Goal: Check status

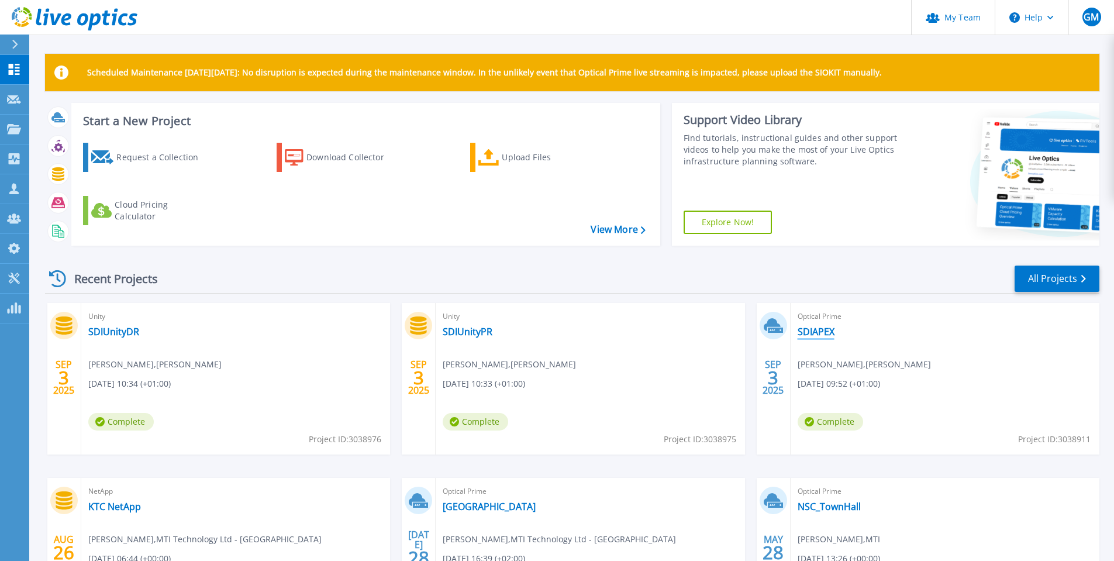
click at [819, 333] on link "SDIAPEX" at bounding box center [816, 332] width 37 height 12
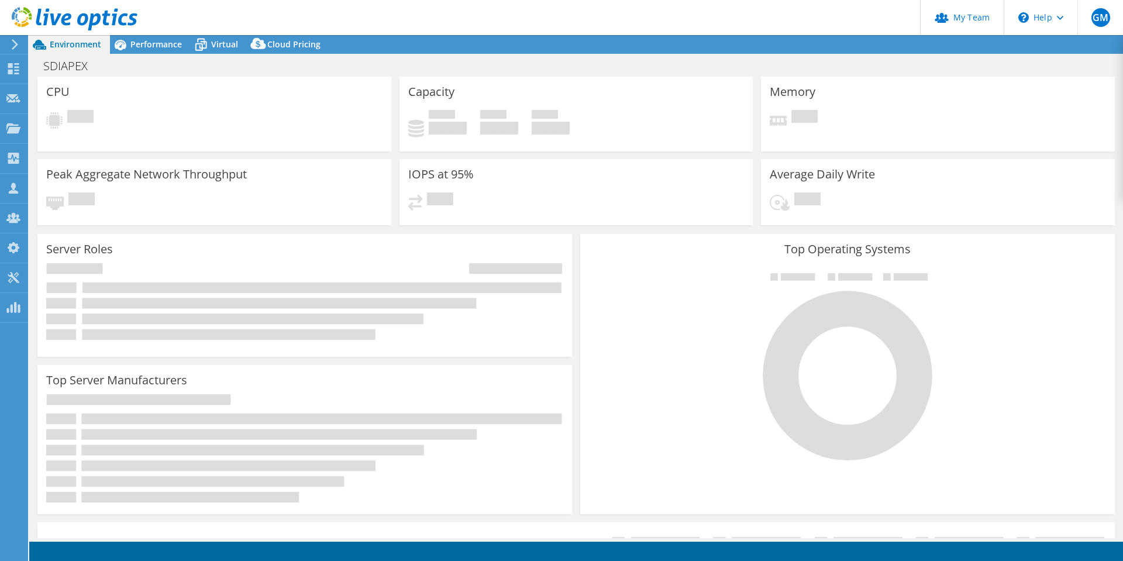
select select "USD"
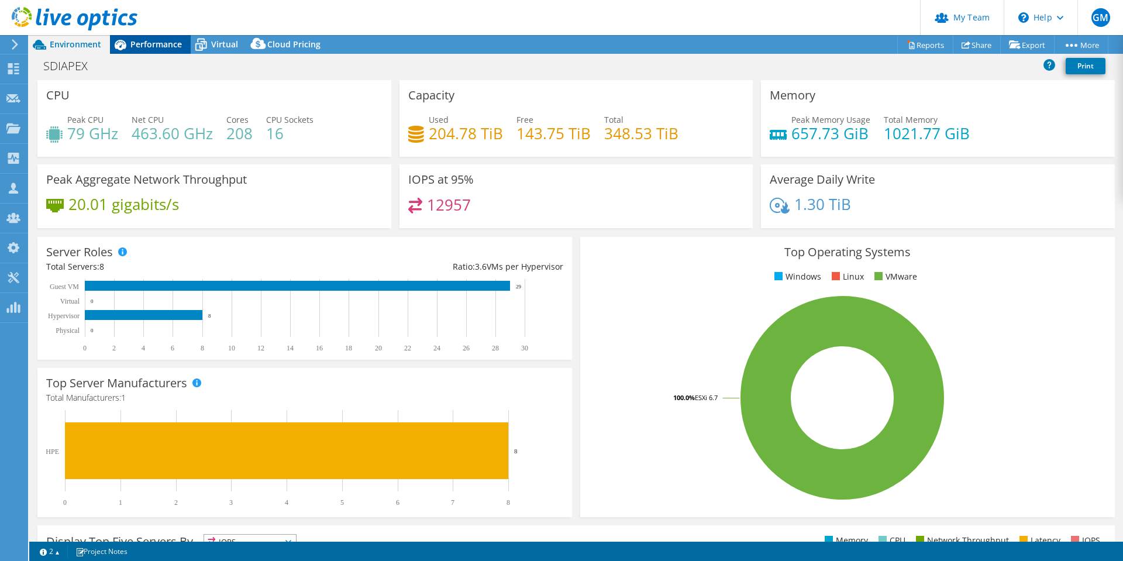
click at [149, 47] on span "Performance" at bounding box center [155, 44] width 51 height 11
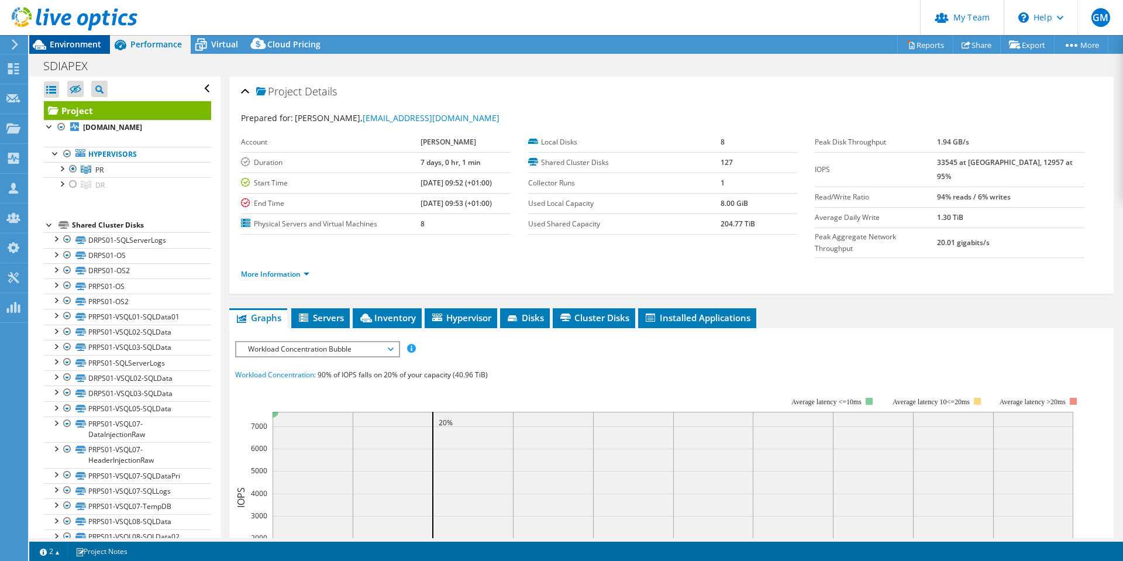
click at [73, 44] on span "Environment" at bounding box center [75, 44] width 51 height 11
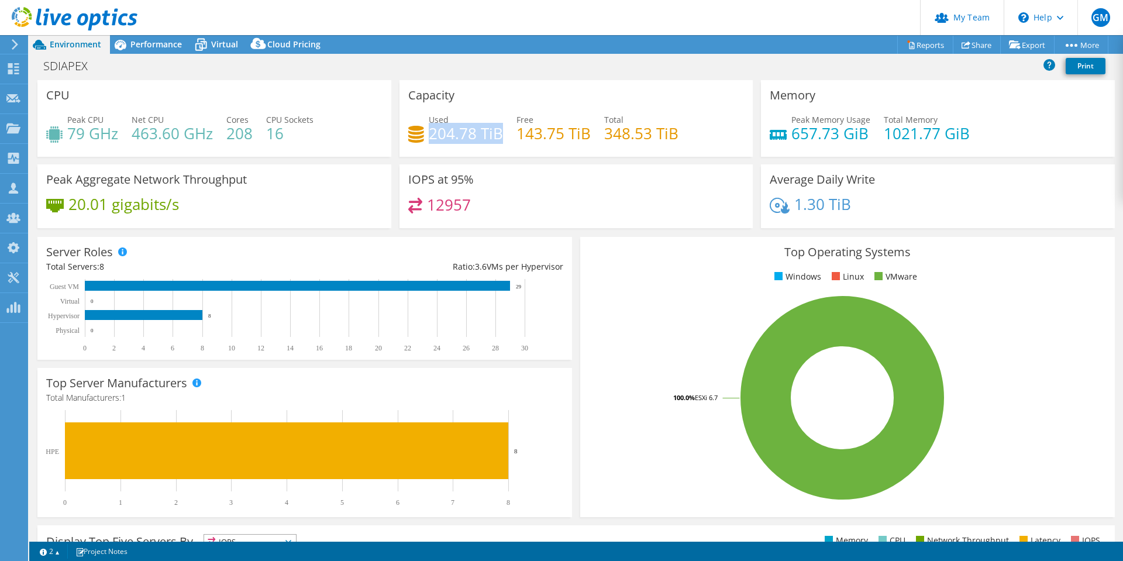
drag, startPoint x: 429, startPoint y: 136, endPoint x: 496, endPoint y: 137, distance: 67.2
click at [496, 137] on h4 "204.78 TiB" at bounding box center [466, 133] width 74 height 13
drag, startPoint x: 26, startPoint y: 62, endPoint x: 48, endPoint y: 65, distance: 21.8
click at [48, 64] on div "Dashboard" at bounding box center [54, 68] width 55 height 29
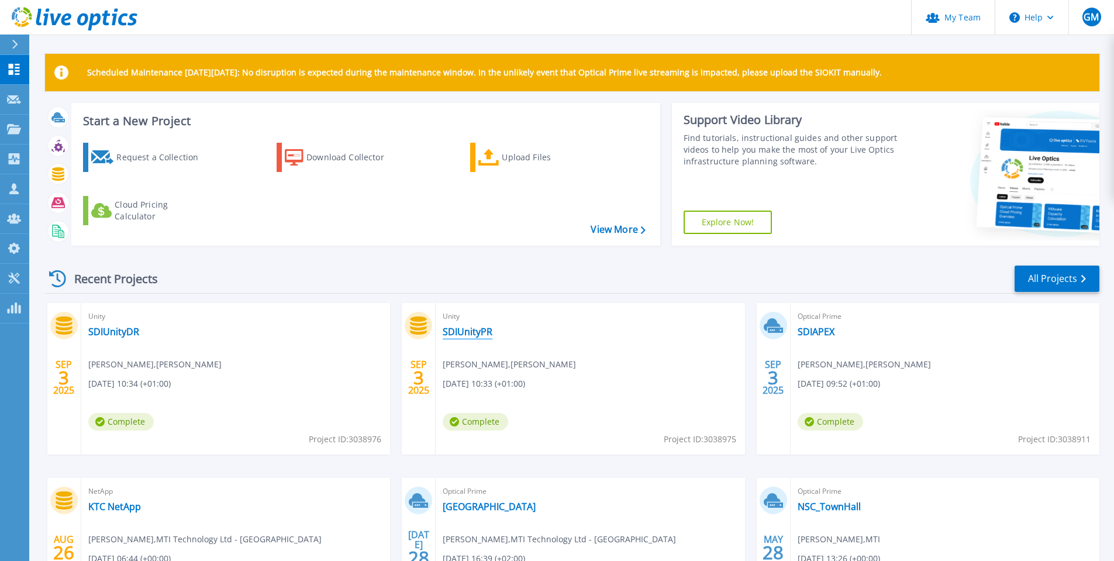
click at [465, 330] on link "SDIUnityPR" at bounding box center [468, 332] width 50 height 12
click at [805, 333] on link "SDIAPEX" at bounding box center [816, 332] width 37 height 12
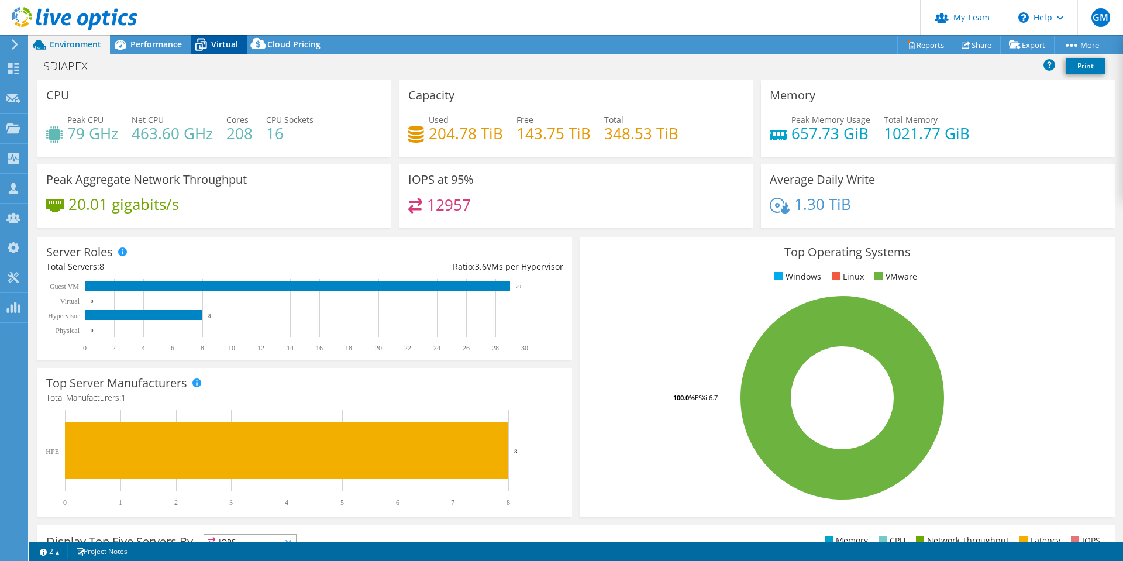
click at [221, 45] on span "Virtual" at bounding box center [224, 44] width 27 height 11
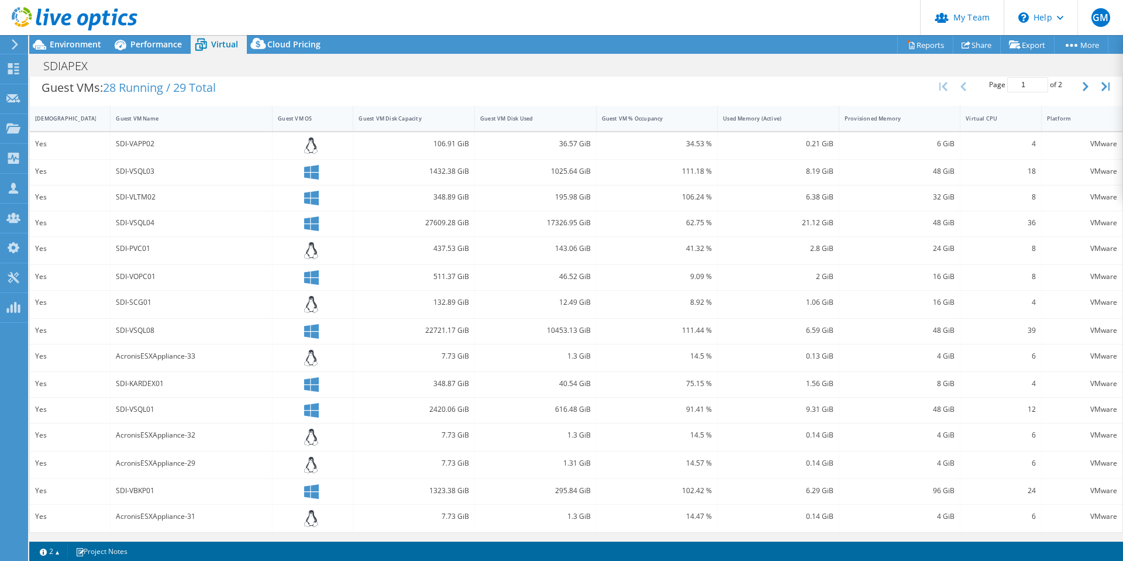
scroll to position [238, 0]
